Goal: Find specific page/section

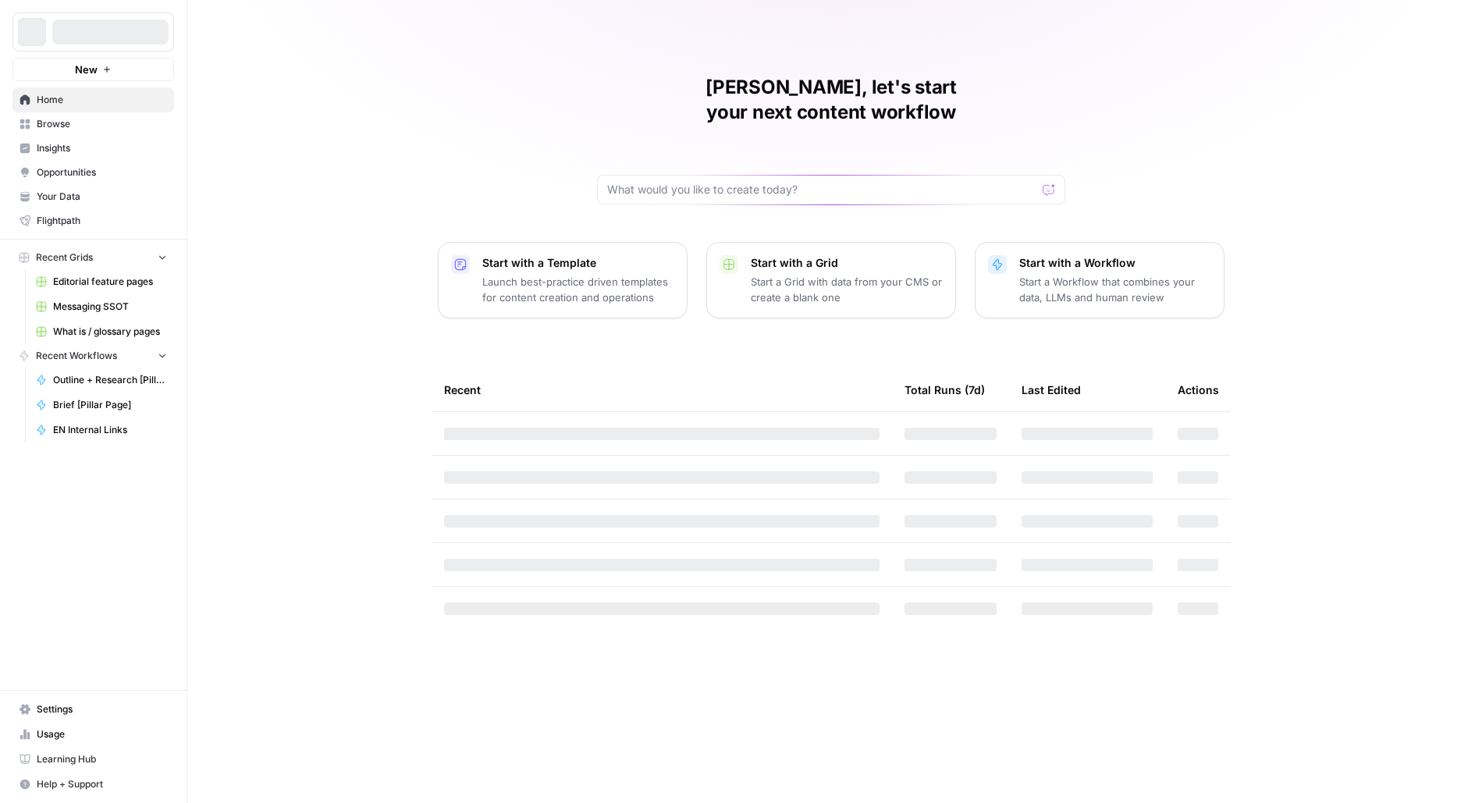
click at [80, 31] on div at bounding box center [110, 32] width 116 height 25
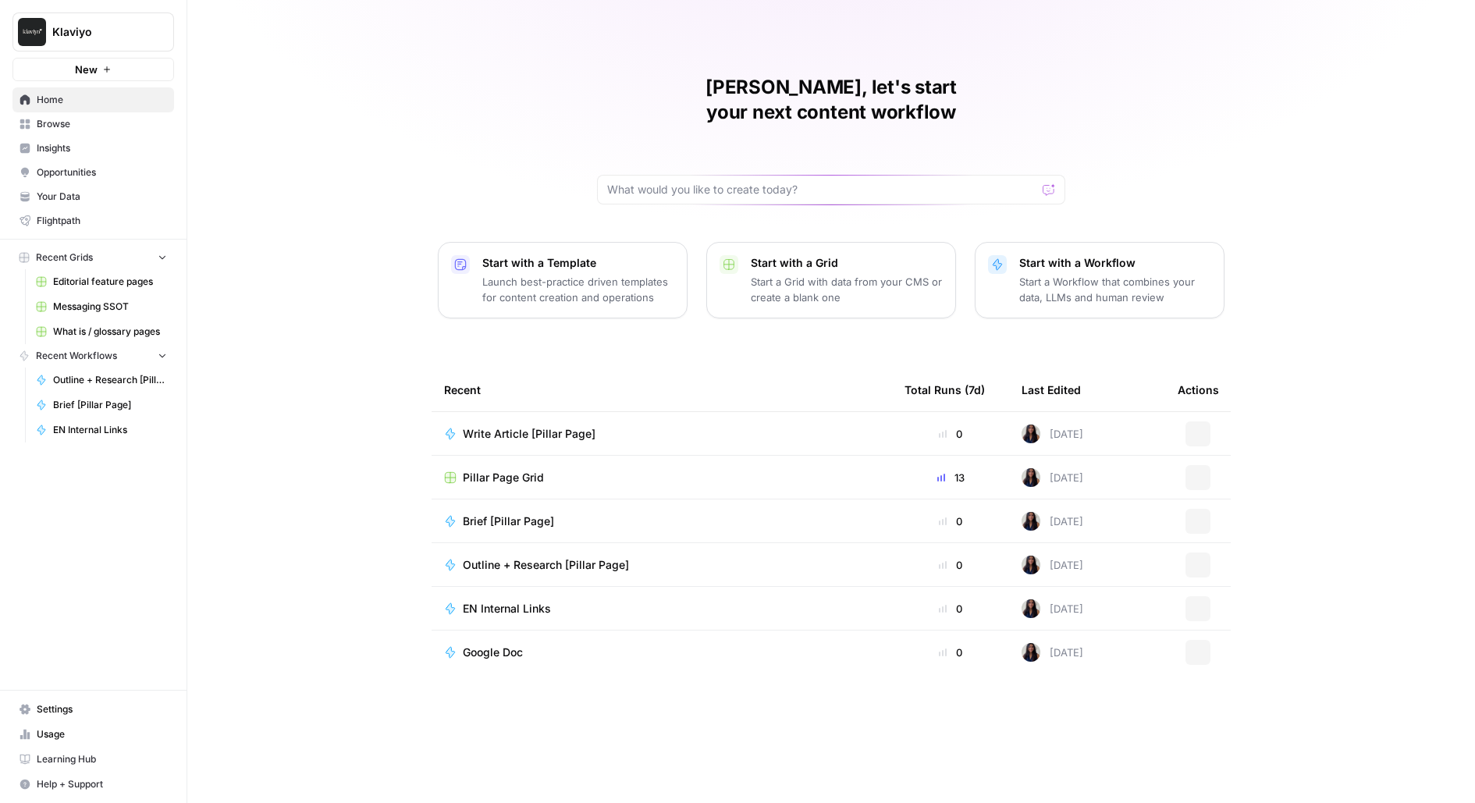
click at [83, 42] on button "Klaviyo" at bounding box center [93, 31] width 162 height 39
type input "carta"
click button "Carta" at bounding box center [141, 117] width 250 height 25
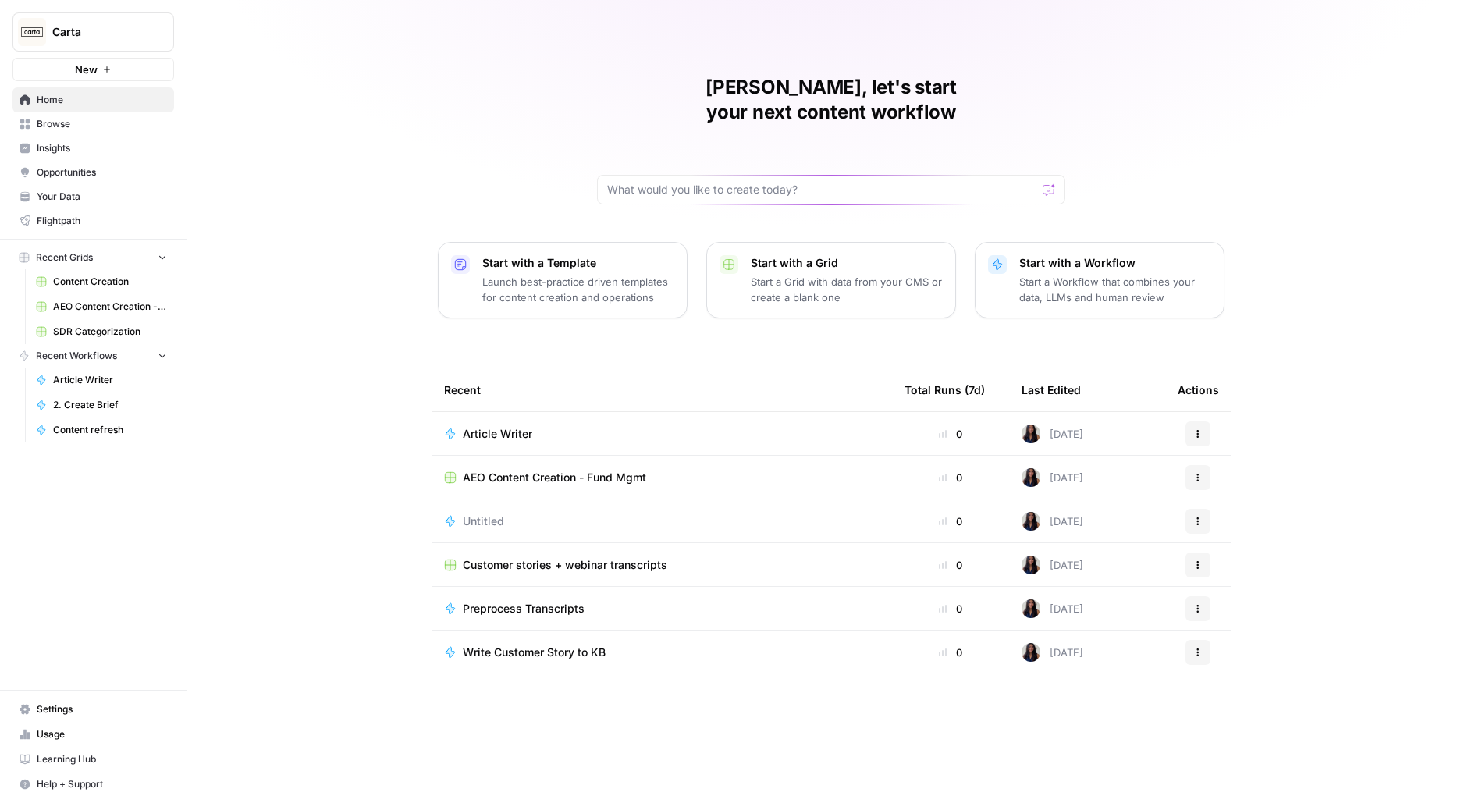
click at [109, 173] on span "Opportunities" at bounding box center [102, 172] width 130 height 14
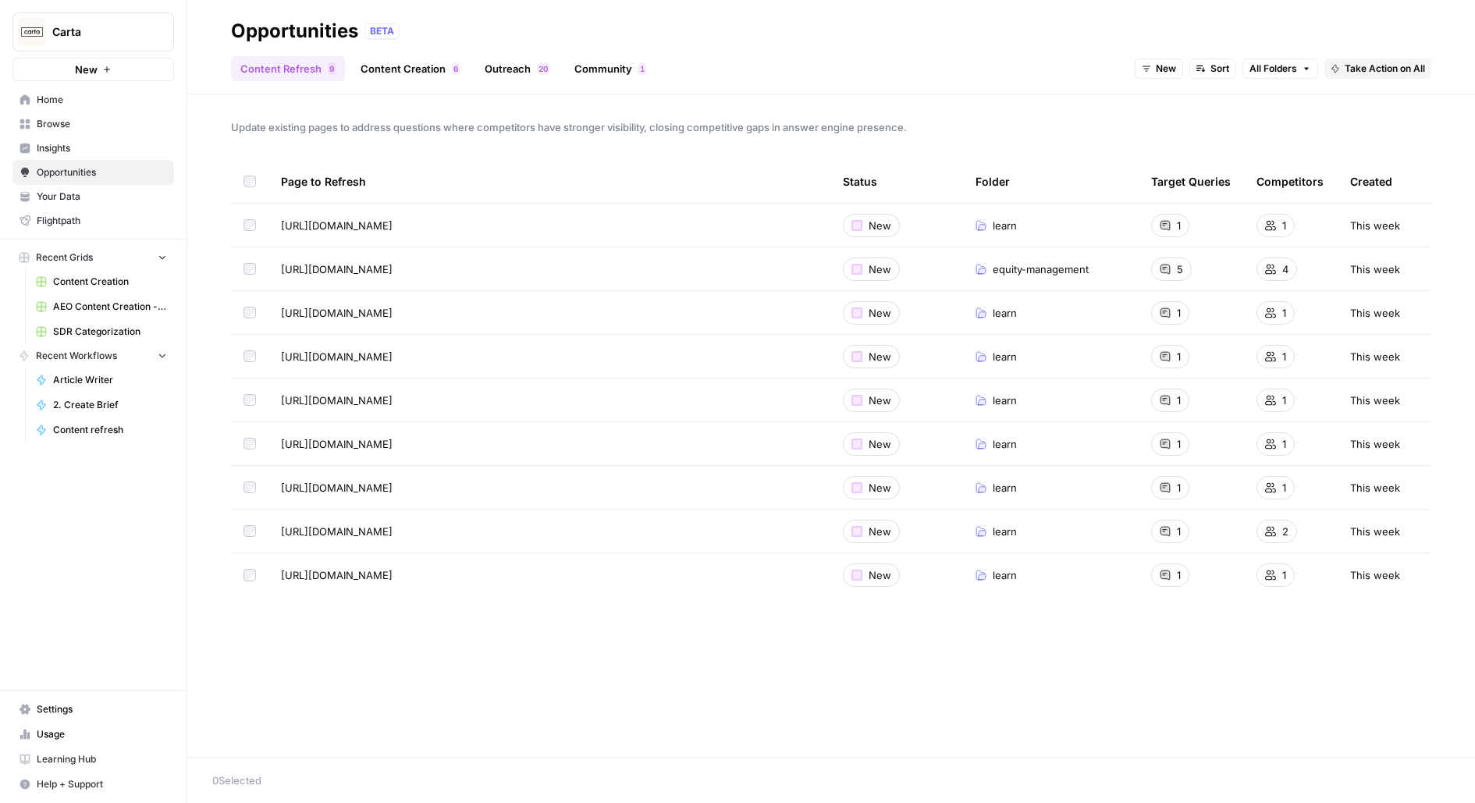
click at [63, 145] on span "Insights" at bounding box center [102, 148] width 130 height 14
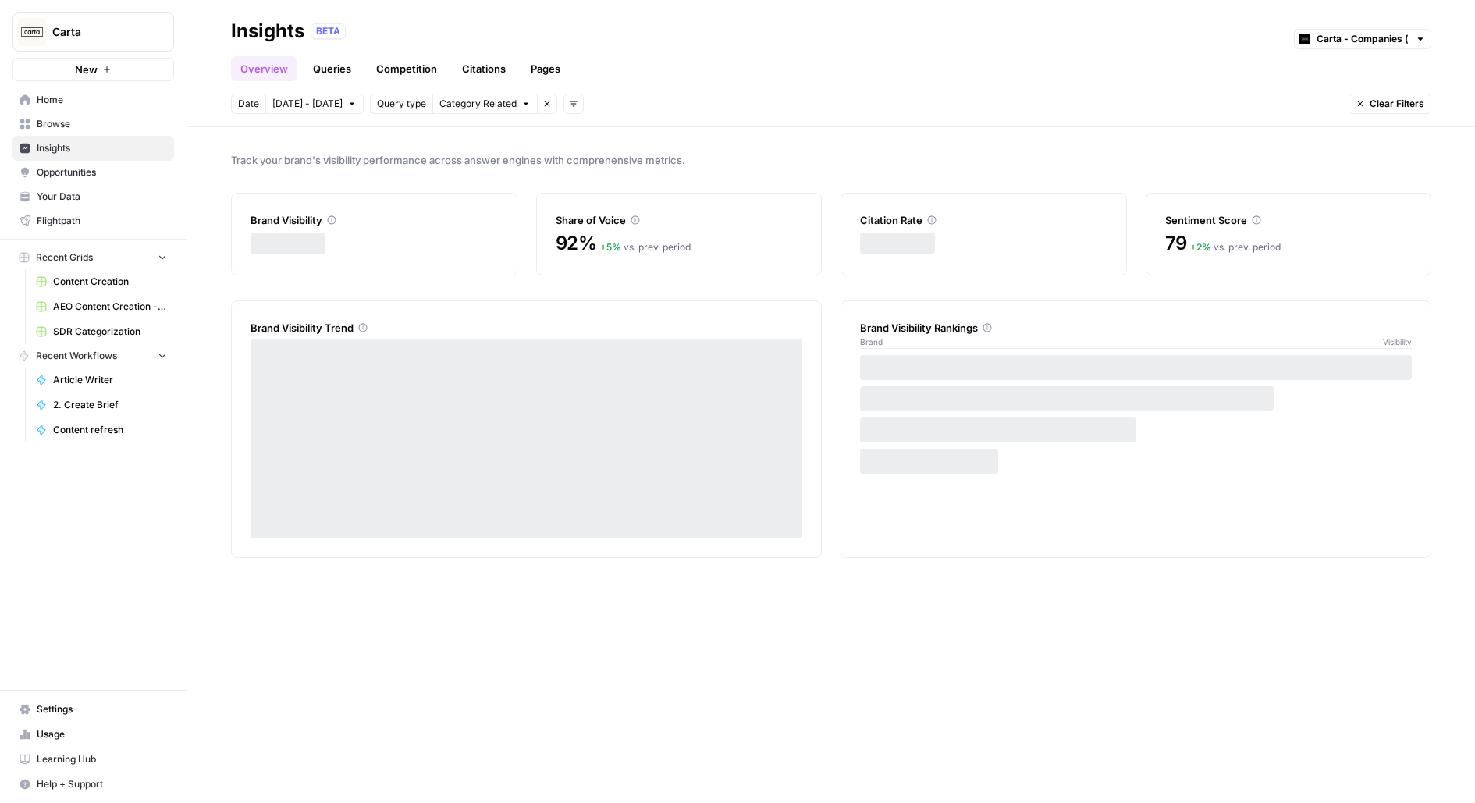
click at [562, 64] on link "Pages" at bounding box center [545, 68] width 48 height 25
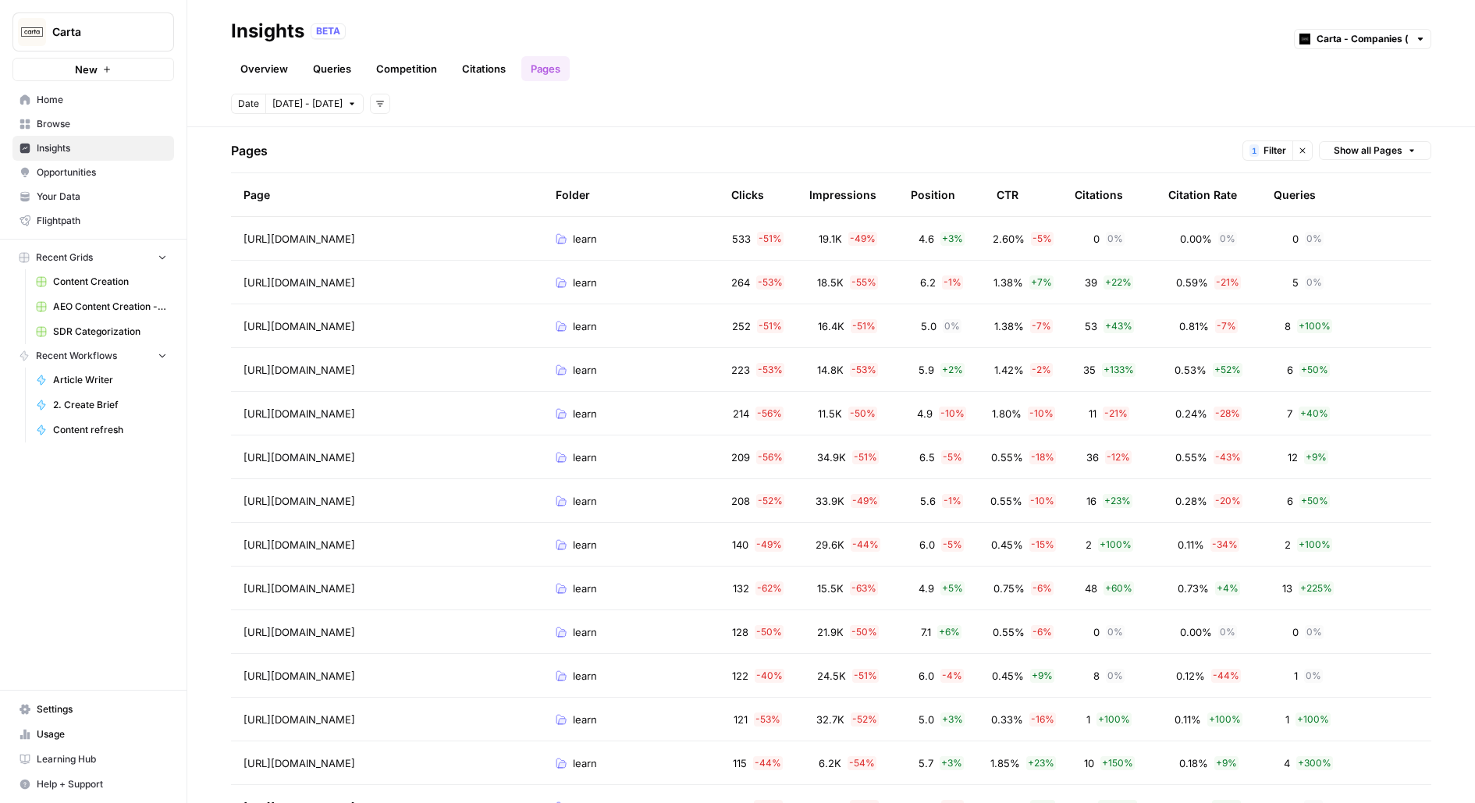
scroll to position [57, 0]
